Goal: Transaction & Acquisition: Purchase product/service

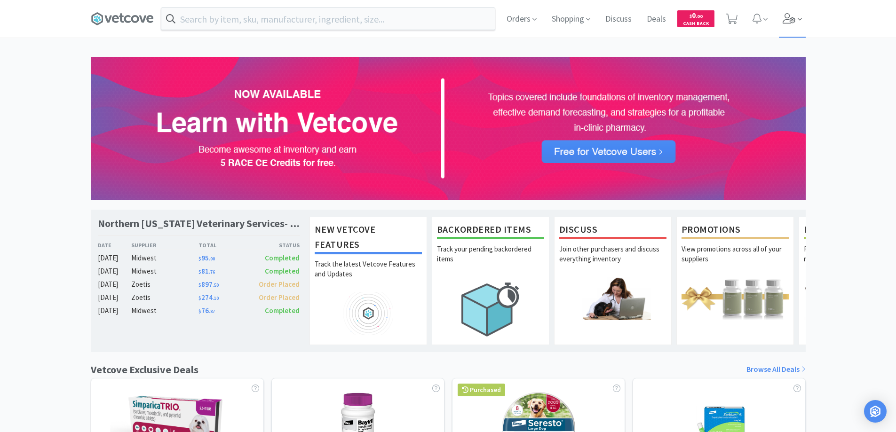
click at [791, 22] on icon at bounding box center [788, 18] width 13 height 10
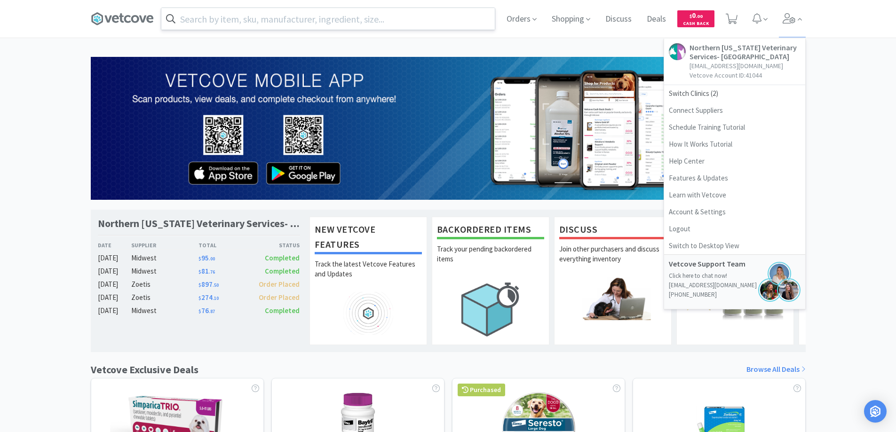
click at [314, 20] on input "text" at bounding box center [327, 19] width 333 height 22
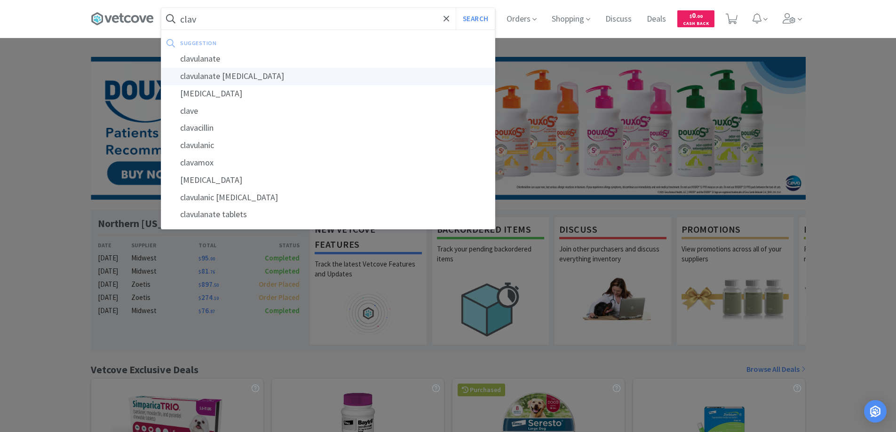
click at [252, 77] on div "clavulanate [MEDICAL_DATA]" at bounding box center [327, 76] width 333 height 17
type input "clavulanate [MEDICAL_DATA]"
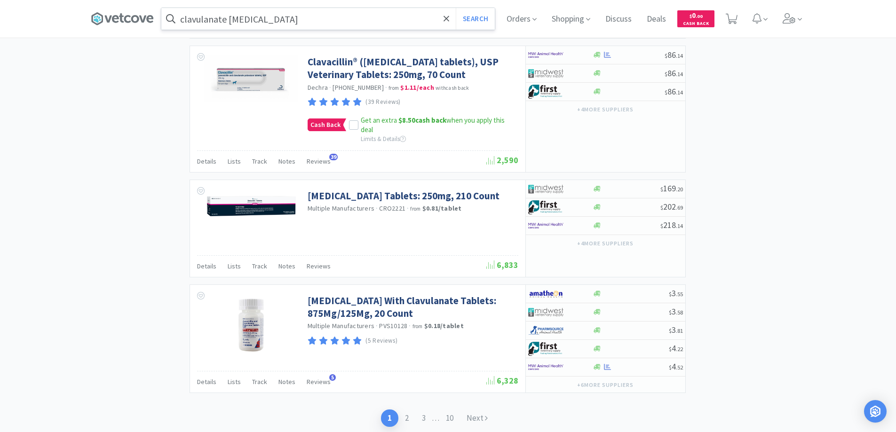
scroll to position [1834, 0]
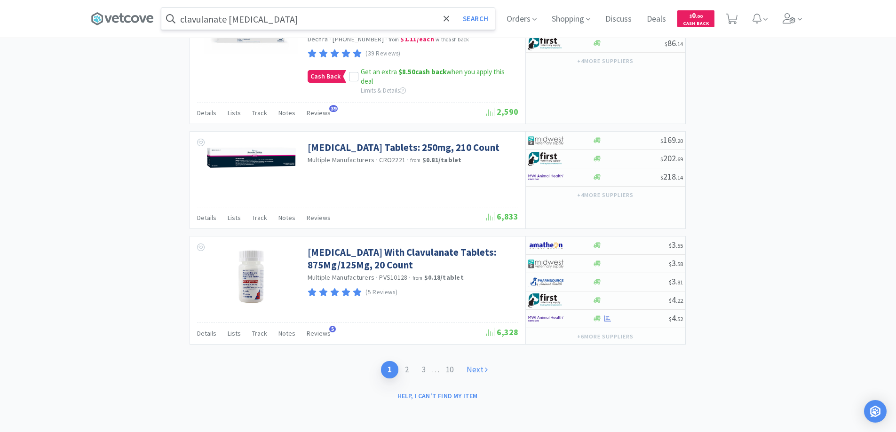
click at [476, 379] on link "Next" at bounding box center [477, 369] width 34 height 17
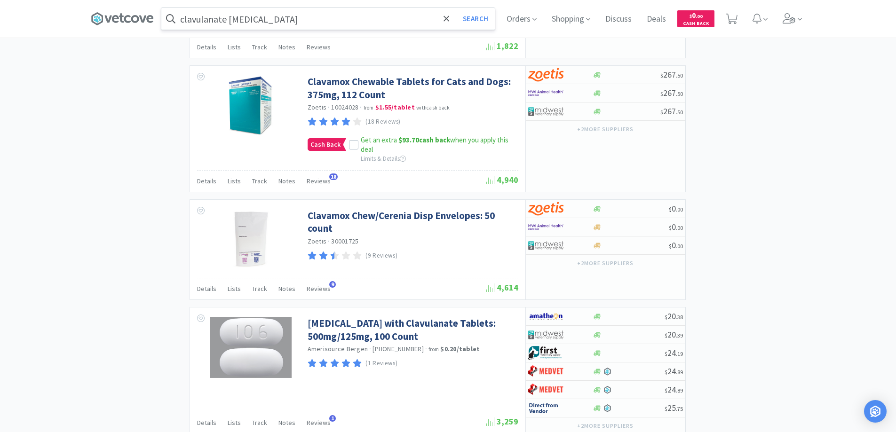
scroll to position [846, 0]
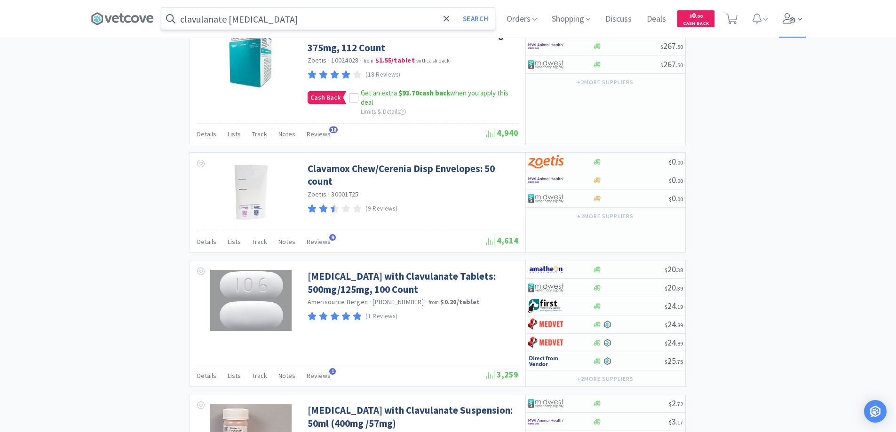
click at [796, 19] on icon at bounding box center [788, 18] width 13 height 10
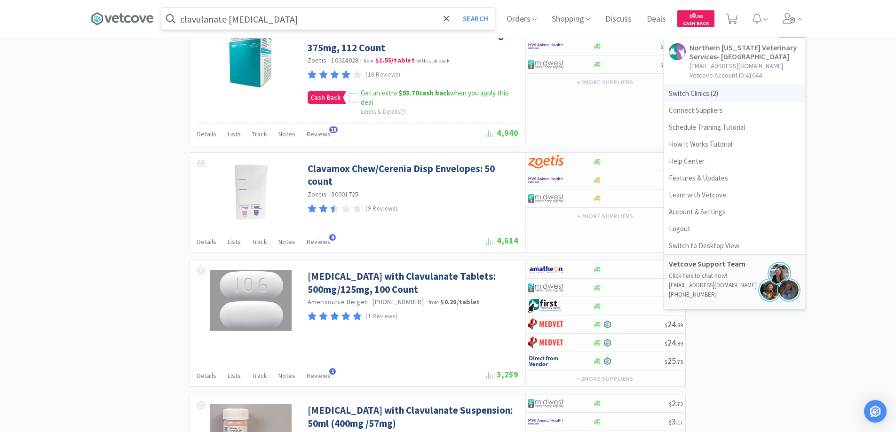
click at [692, 89] on span "Switch Clinics ( 2 )" at bounding box center [734, 93] width 141 height 17
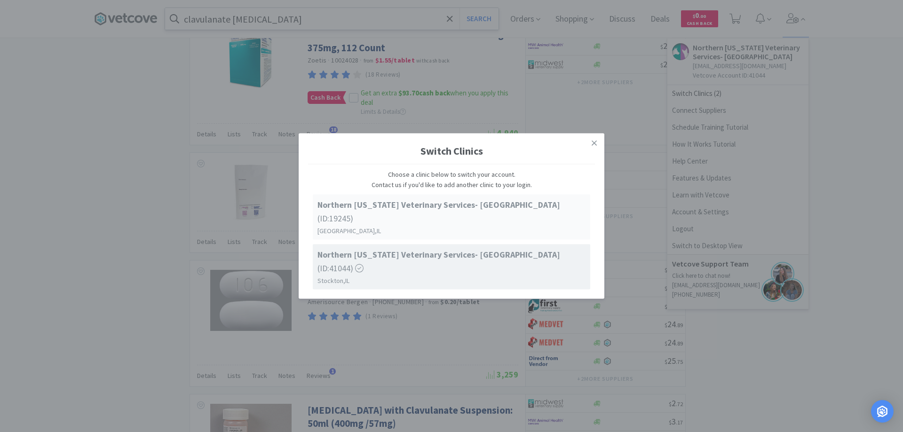
click at [443, 210] on strong "Northern [US_STATE] Veterinary Services- [GEOGRAPHIC_DATA]" at bounding box center [438, 204] width 243 height 11
